Goal: Task Accomplishment & Management: Manage account settings

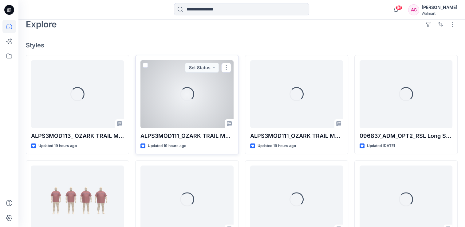
scroll to position [154, 0]
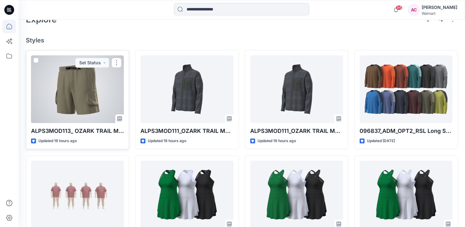
click at [74, 92] on div at bounding box center [77, 89] width 93 height 68
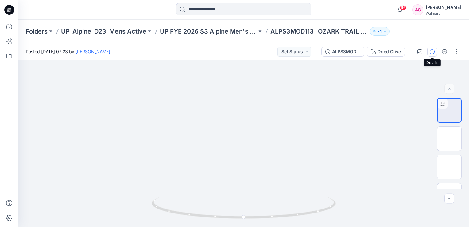
click at [433, 52] on icon "button" at bounding box center [432, 51] width 5 height 5
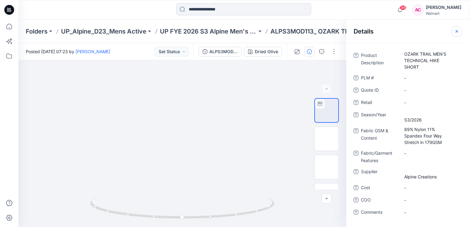
click at [456, 29] on icon "button" at bounding box center [456, 31] width 5 height 5
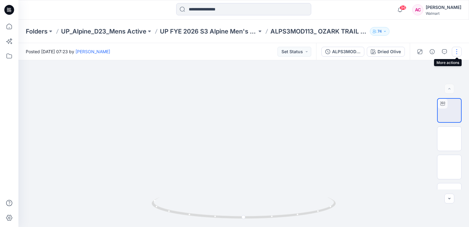
click at [457, 51] on button "button" at bounding box center [457, 52] width 10 height 10
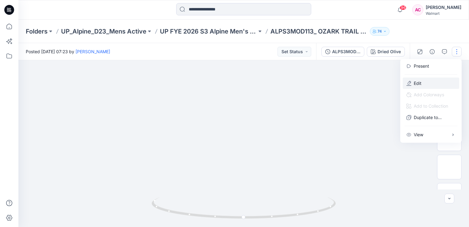
click at [416, 80] on p "Edit" at bounding box center [418, 83] width 8 height 6
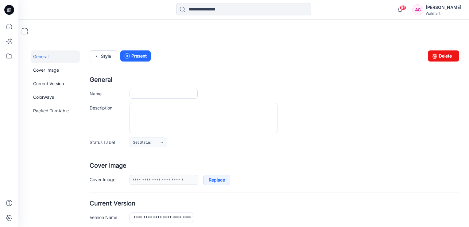
type input "**********"
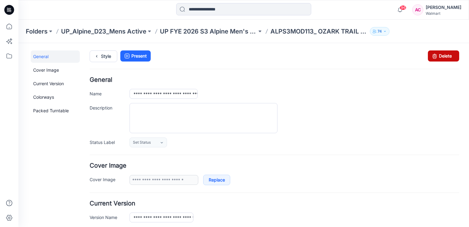
drag, startPoint x: 434, startPoint y: 55, endPoint x: 278, endPoint y: 77, distance: 157.5
click at [434, 55] on icon at bounding box center [434, 55] width 9 height 11
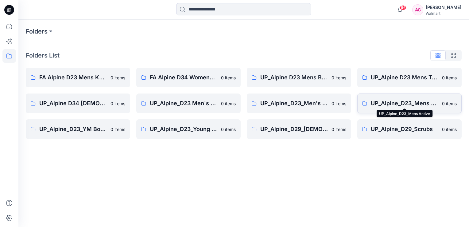
click at [403, 106] on p "UP_Alpine_D23_Mens Active" at bounding box center [405, 103] width 68 height 9
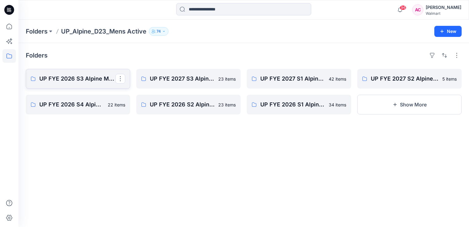
click at [74, 75] on p "UP FYE 2026 S3 Alpine Men's Active Alpine" at bounding box center [77, 78] width 76 height 9
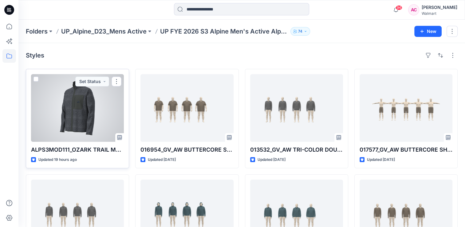
click at [64, 119] on div at bounding box center [77, 108] width 93 height 68
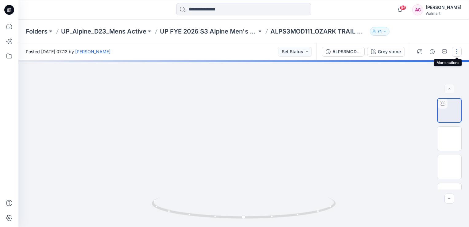
click at [455, 51] on button "button" at bounding box center [457, 52] width 10 height 10
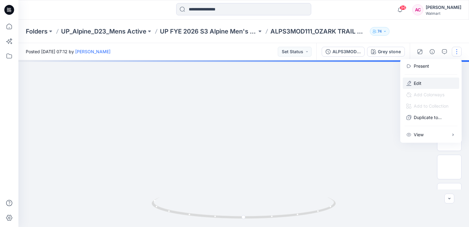
click at [417, 84] on p "Edit" at bounding box center [418, 83] width 8 height 6
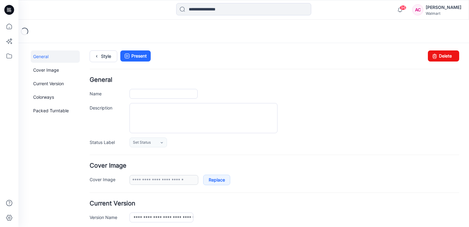
type input "**********"
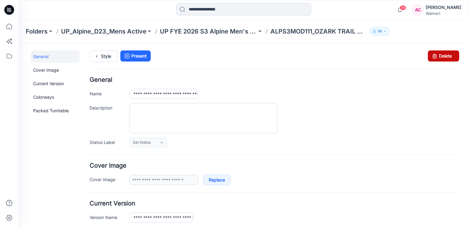
drag, startPoint x: 433, startPoint y: 53, endPoint x: 282, endPoint y: 76, distance: 152.1
click at [433, 53] on icon at bounding box center [434, 55] width 9 height 11
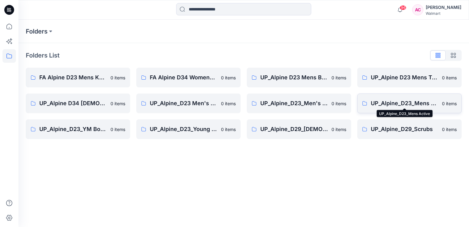
click at [421, 103] on p "UP_Alpine_D23_Mens Active" at bounding box center [405, 103] width 68 height 9
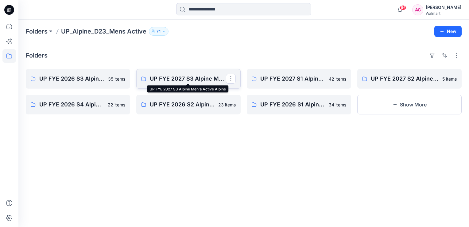
click at [196, 78] on p "UP FYE 2027 S3 Alpine Men's Active Alpine" at bounding box center [188, 78] width 76 height 9
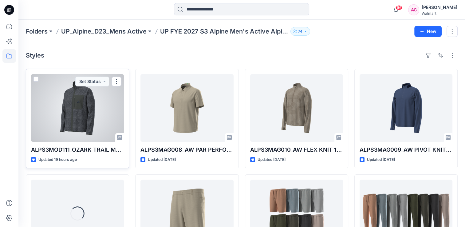
click at [82, 117] on div at bounding box center [77, 108] width 93 height 68
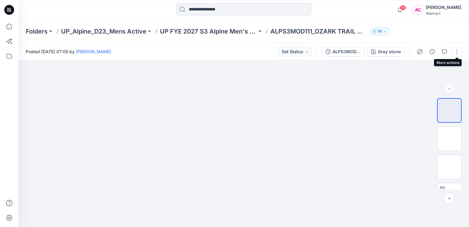
click at [456, 51] on button "button" at bounding box center [457, 52] width 10 height 10
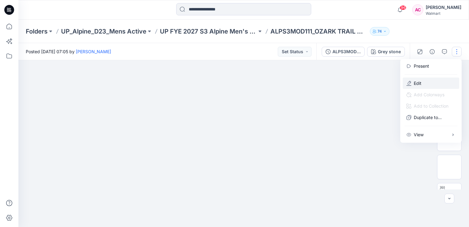
click at [413, 83] on button "Edit" at bounding box center [431, 82] width 56 height 11
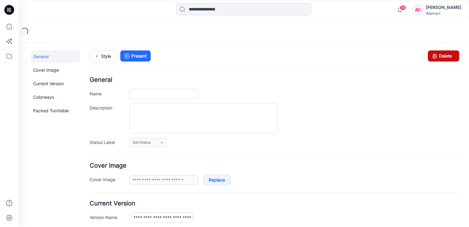
type input "**********"
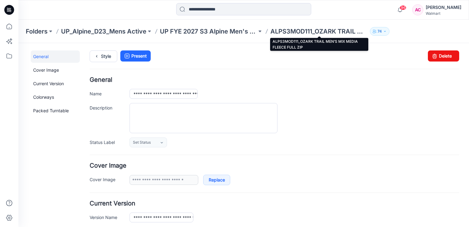
click at [298, 32] on p "ALPS3MOD111_OZARK TRAIL MEN’S MIX MEDIA FLEECE FULL ZIP" at bounding box center [318, 31] width 97 height 9
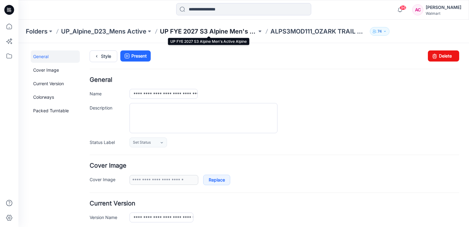
click at [191, 29] on p "UP FYE 2027 S3 Alpine Men's Active Alpine" at bounding box center [208, 31] width 97 height 9
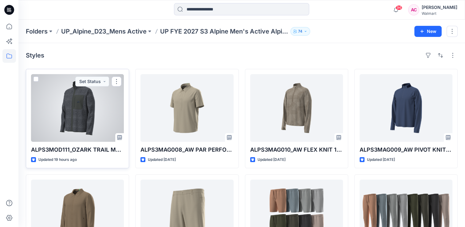
click at [70, 119] on div at bounding box center [77, 108] width 93 height 68
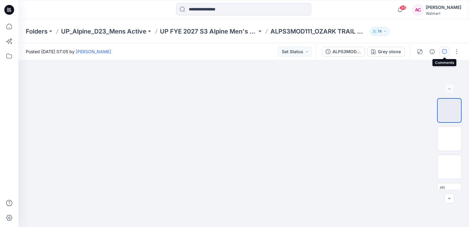
click at [443, 50] on icon "button" at bounding box center [444, 51] width 5 height 5
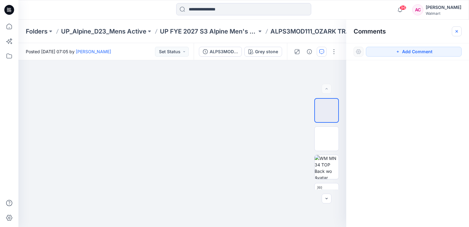
click at [457, 30] on icon "button" at bounding box center [456, 31] width 5 height 5
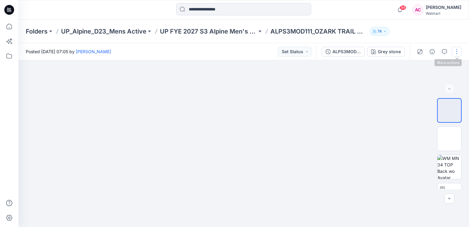
click at [459, 50] on button "button" at bounding box center [457, 52] width 10 height 10
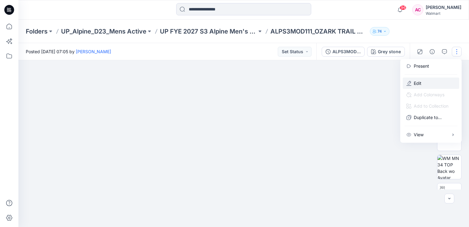
click at [420, 81] on p "Edit" at bounding box center [418, 83] width 8 height 6
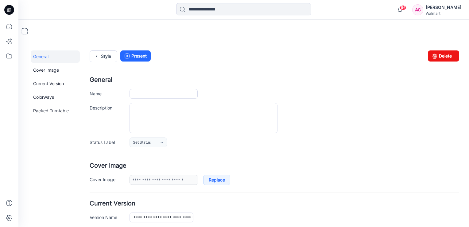
type input "**********"
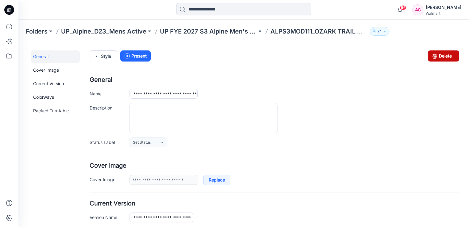
click at [445, 55] on link "Delete" at bounding box center [443, 55] width 31 height 11
drag, startPoint x: 440, startPoint y: 56, endPoint x: 278, endPoint y: 77, distance: 163.4
click at [440, 56] on link "Delete" at bounding box center [443, 55] width 31 height 11
